Goal: Find specific page/section: Find specific page/section

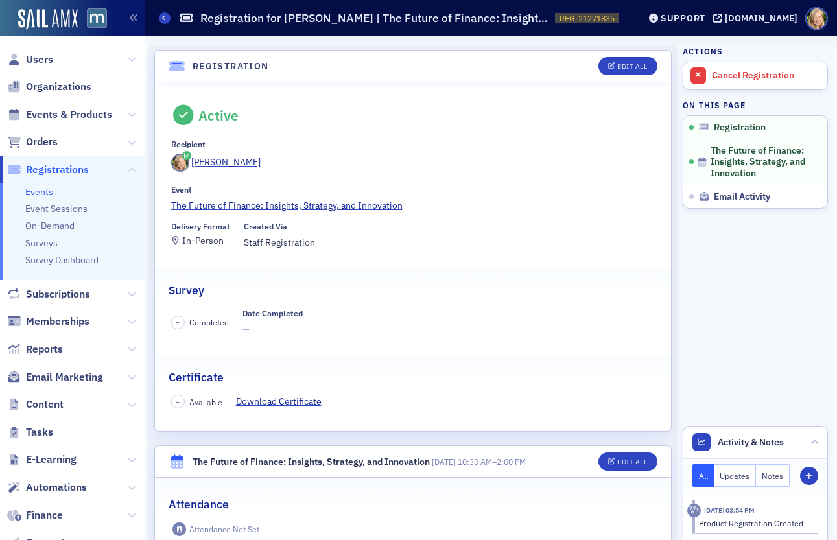
scroll to position [48, 0]
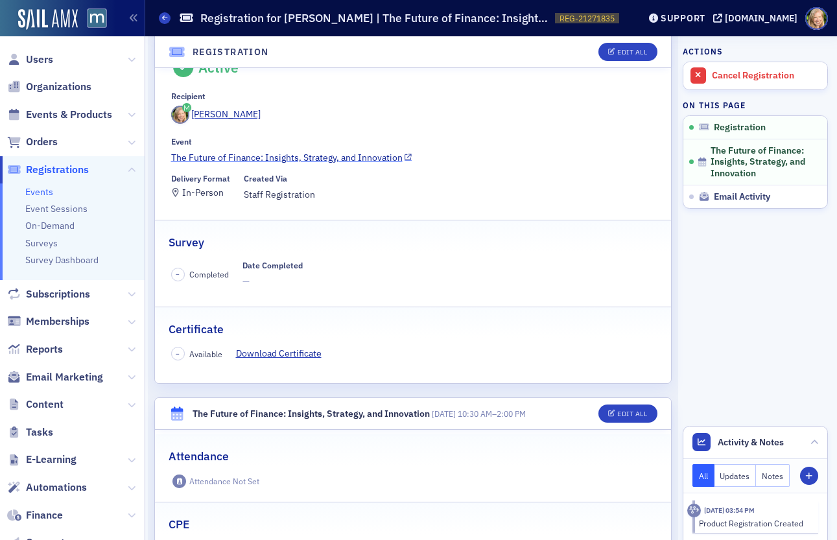
click at [241, 160] on link "The Future of Finance: Insights, Strategy, and Innovation" at bounding box center [413, 158] width 484 height 14
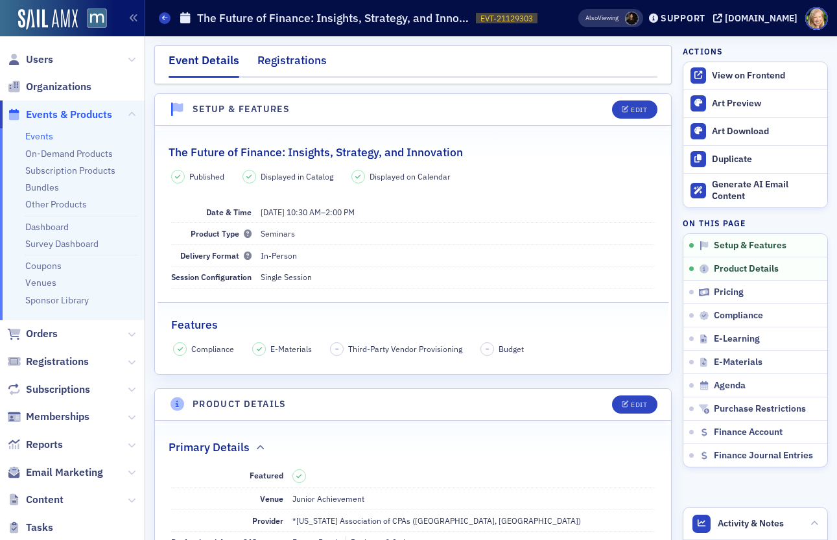
click at [286, 58] on div "Registrations" at bounding box center [291, 64] width 69 height 24
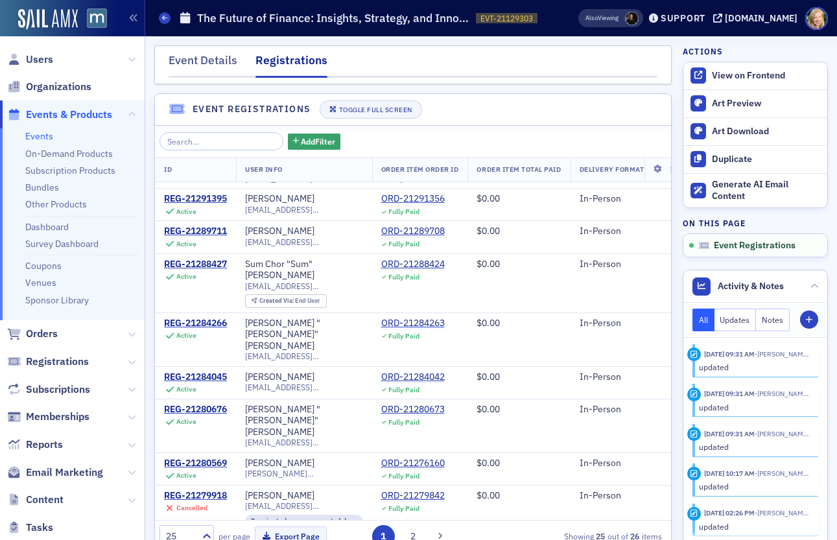
scroll to position [706, 0]
